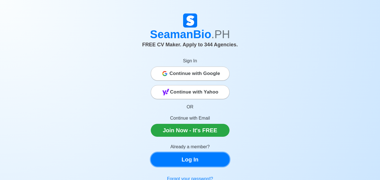
click at [195, 160] on link "Log In" at bounding box center [190, 160] width 79 height 14
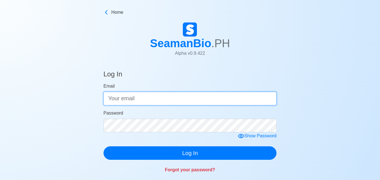
click at [116, 102] on input "Email" at bounding box center [189, 98] width 173 height 13
type input "[EMAIL_ADDRESS][DOMAIN_NAME]"
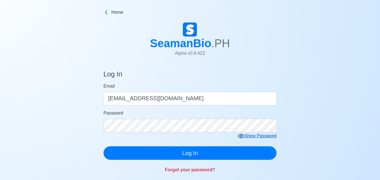
click at [246, 137] on div "Show Password" at bounding box center [256, 136] width 39 height 7
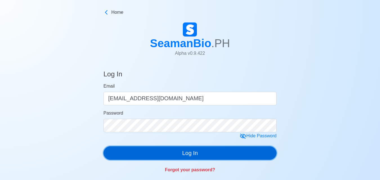
click at [197, 153] on button "Log In" at bounding box center [189, 152] width 173 height 13
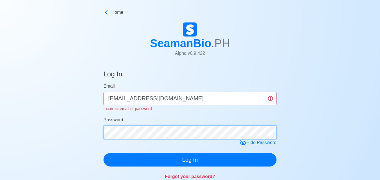
click button "Log In" at bounding box center [189, 159] width 173 height 13
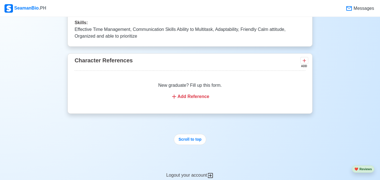
scroll to position [1405, 0]
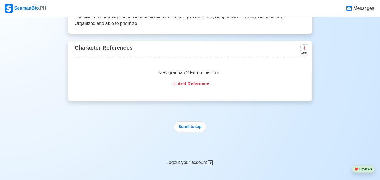
click at [195, 81] on div "Add Reference" at bounding box center [189, 84] width 217 height 7
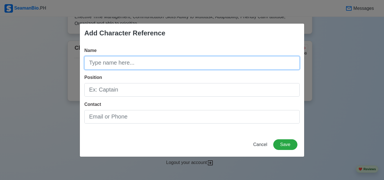
click at [184, 64] on input "Name" at bounding box center [191, 62] width 215 height 13
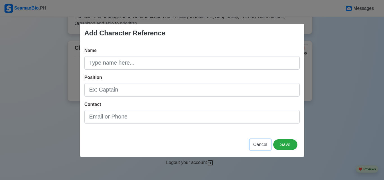
click at [259, 146] on span "Cancel" at bounding box center [260, 144] width 14 height 5
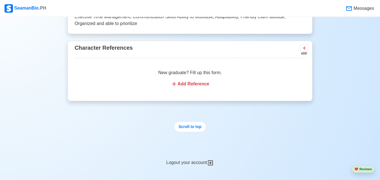
click at [192, 81] on div "Add Reference" at bounding box center [189, 84] width 217 height 7
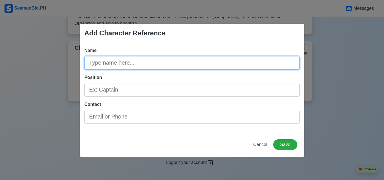
click at [123, 61] on input "Name" at bounding box center [191, 62] width 215 height 13
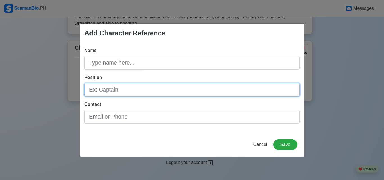
click at [148, 90] on input "Position" at bounding box center [191, 89] width 215 height 13
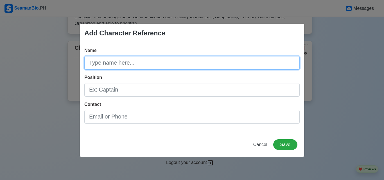
click at [201, 59] on input "Name" at bounding box center [191, 62] width 215 height 13
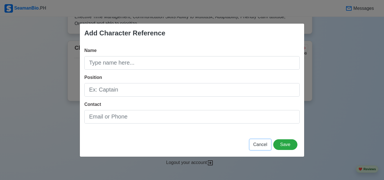
click at [259, 145] on span "Cancel" at bounding box center [260, 144] width 14 height 5
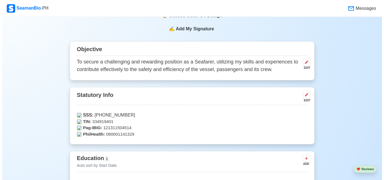
scroll to position [151, 0]
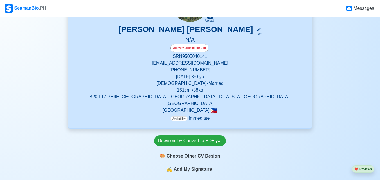
click at [194, 152] on div "🎨 Choose Other CV Design" at bounding box center [190, 156] width 72 height 11
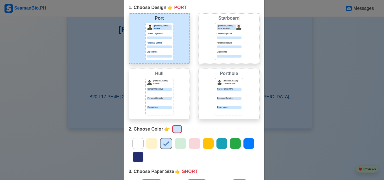
scroll to position [79, 0]
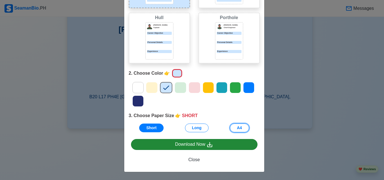
drag, startPoint x: 232, startPoint y: 127, endPoint x: 211, endPoint y: 144, distance: 27.0
click at [232, 128] on button "A4" at bounding box center [239, 128] width 19 height 9
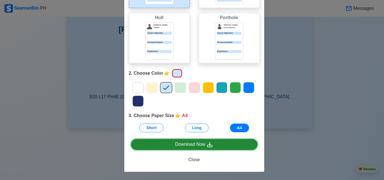
click at [211, 144] on icon at bounding box center [209, 144] width 7 height 7
